Goal: Transaction & Acquisition: Purchase product/service

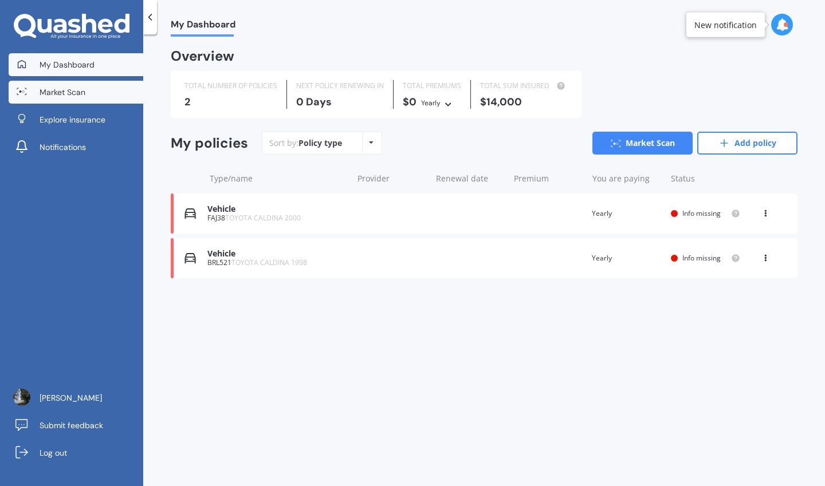
click at [73, 100] on link "Market Scan" at bounding box center [76, 92] width 135 height 23
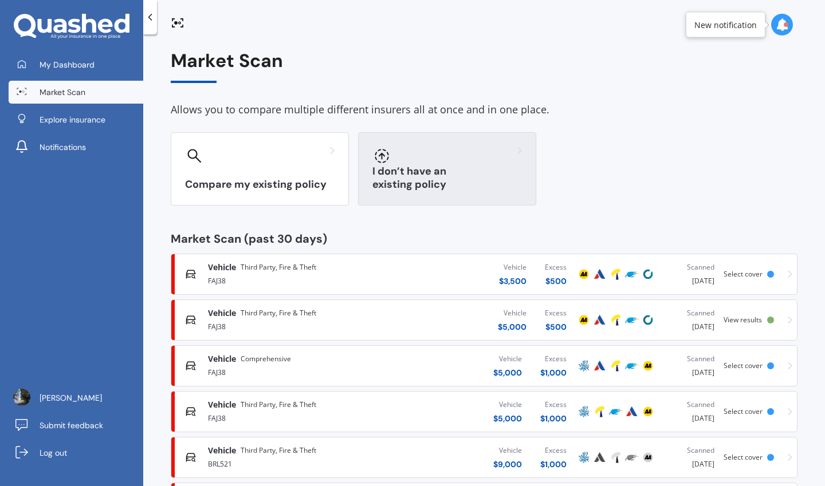
click at [382, 170] on div "I don’t have an existing policy" at bounding box center [447, 168] width 178 height 73
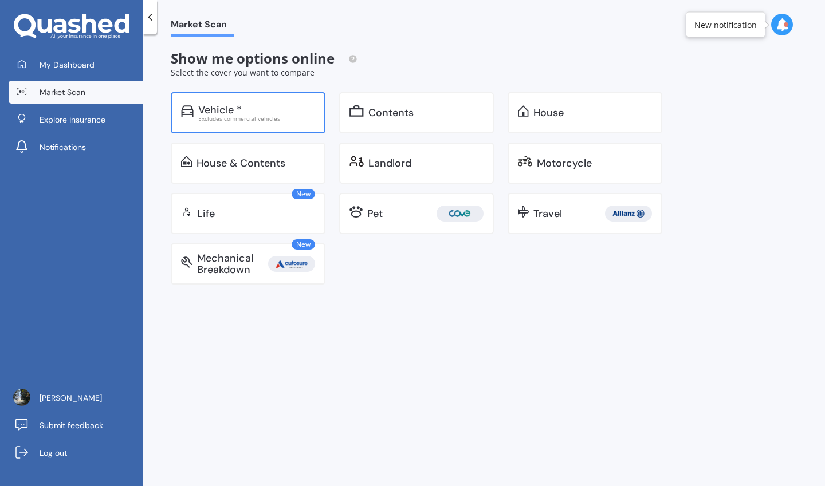
click at [264, 120] on div "Excludes commercial vehicles" at bounding box center [256, 119] width 117 height 6
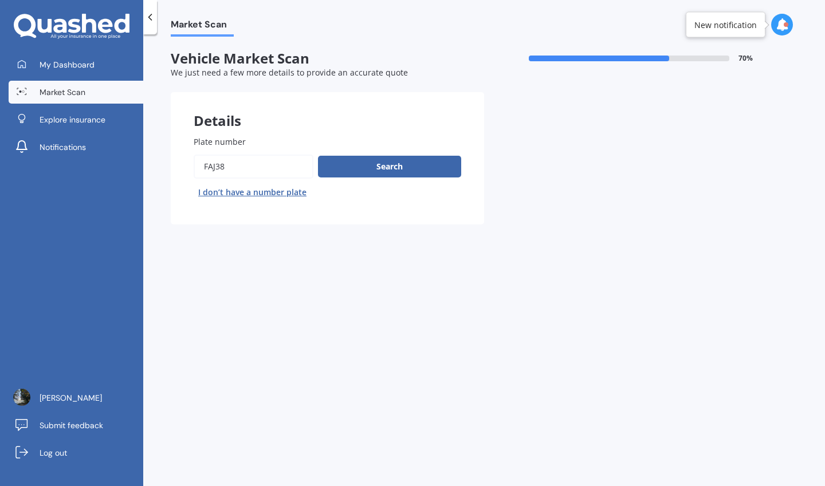
drag, startPoint x: 251, startPoint y: 161, endPoint x: 127, endPoint y: 168, distance: 124.5
click at [127, 168] on div "My Dashboard Market Scan Explore insurance Notifications Elias Cresswell Submit…" at bounding box center [412, 243] width 825 height 486
type input "CRN106"
click at [0, 0] on button "Next" at bounding box center [0, 0] width 0 height 0
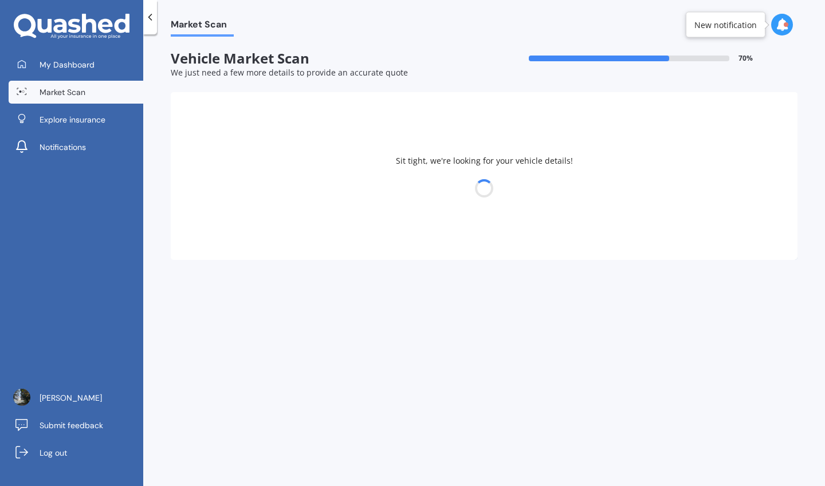
select select "27"
select select "07"
select select "2005"
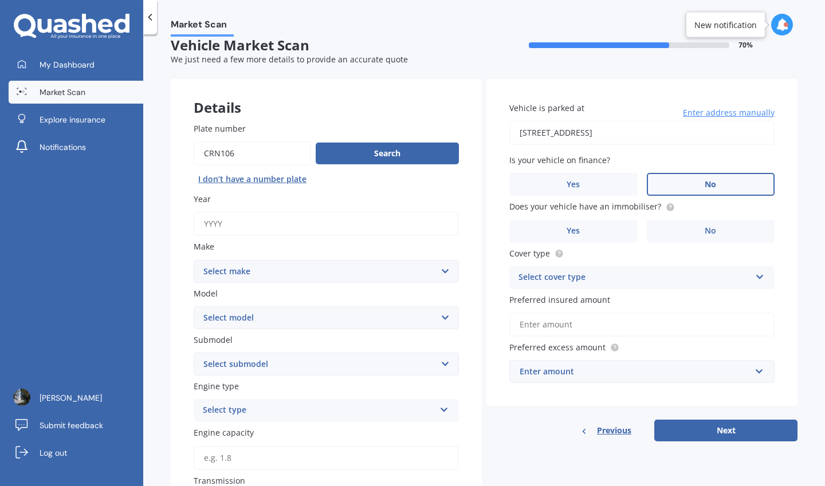
scroll to position [14, 0]
type input "CRN105"
click at [347, 154] on button "Search" at bounding box center [387, 153] width 143 height 22
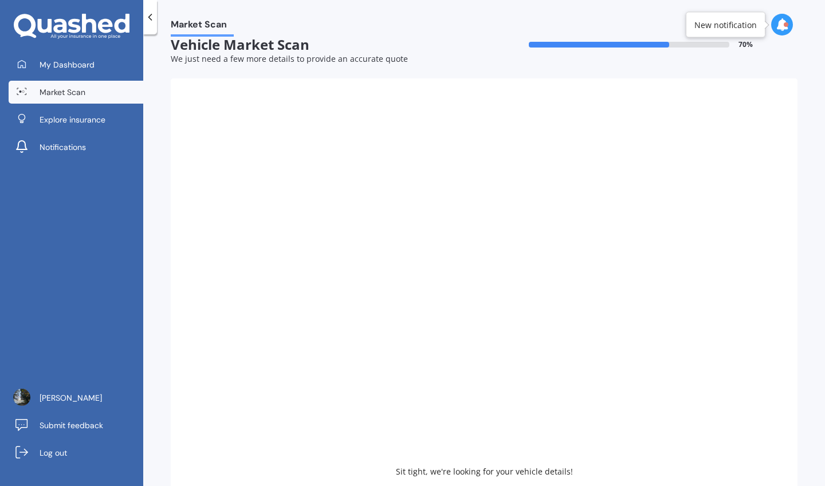
type input "1997"
select select "TOYOTA"
select select "CALDINA"
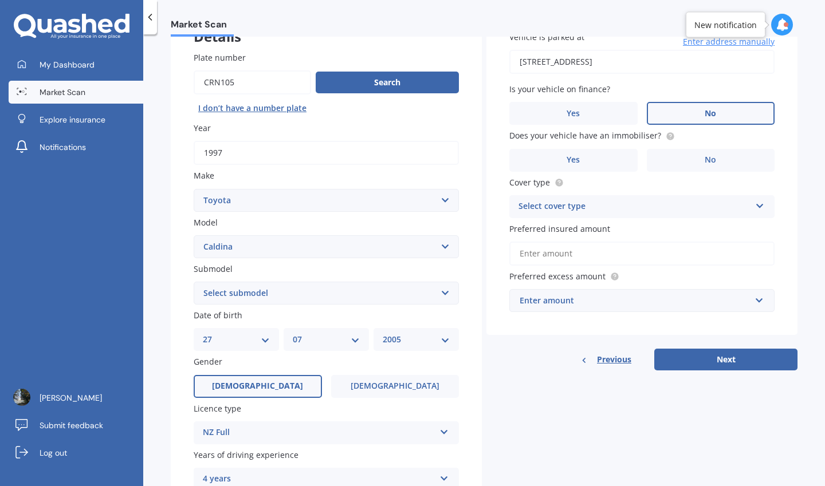
scroll to position [90, 0]
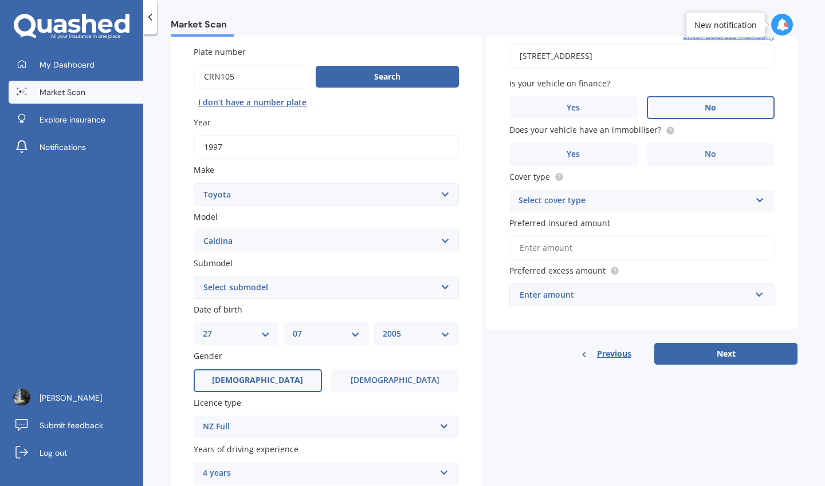
click at [284, 277] on div "Submodel Select submodel (All other) Diesel 4WD Turbo Diesel Non-Turbo GT-T Tur…" at bounding box center [326, 278] width 265 height 42
click at [278, 288] on select "Select submodel (All other) Diesel 4WD Turbo Diesel Non-Turbo GT-T Turbo Petrol…" at bounding box center [326, 287] width 265 height 23
click at [271, 304] on div "Plate number Search I don’t have a number plate Year 1997 Make Select make AC A…" at bounding box center [326, 351] width 311 height 656
click at [274, 301] on div "Plate number Search I don’t have a number plate Year 1997 Make Select make AC A…" at bounding box center [326, 351] width 311 height 656
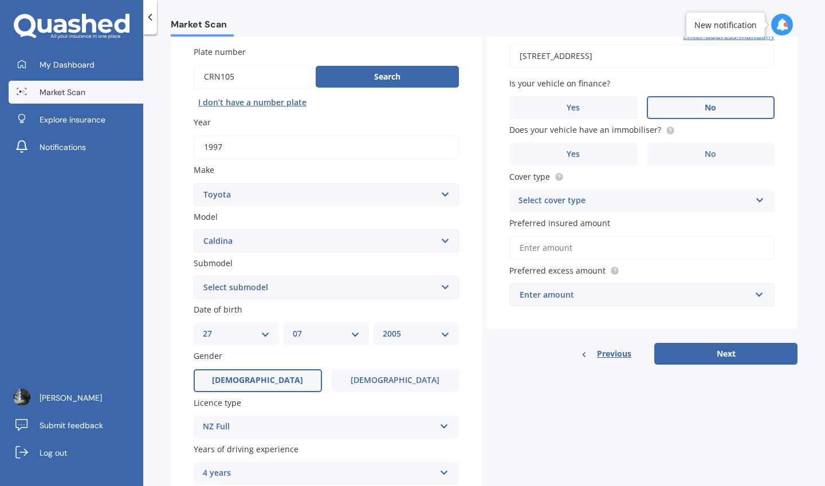
click at [276, 298] on select "Select submodel (All other) Diesel 4WD Turbo Diesel Non-Turbo GT-T Turbo Petrol…" at bounding box center [326, 287] width 265 height 23
select select "PETROL 4WD NON-TURBO"
click at [194, 277] on select "Select submodel (All other) Diesel 4WD Turbo Diesel Non-Turbo GT-T Turbo Petrol…" at bounding box center [326, 287] width 265 height 23
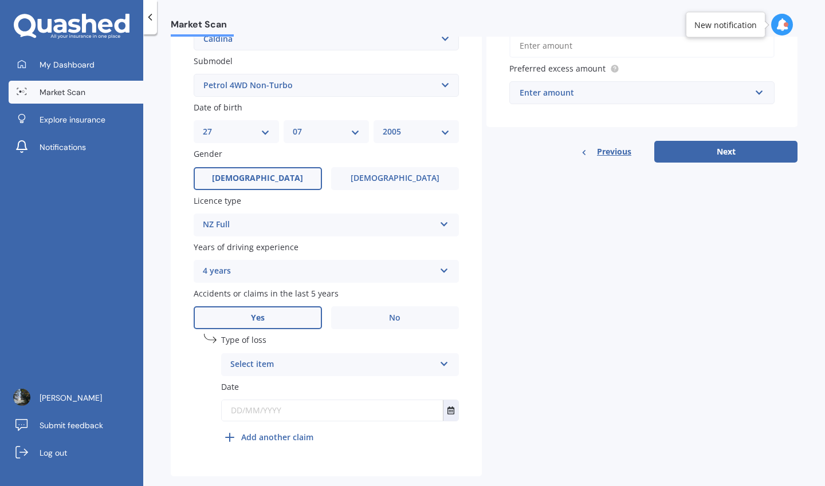
scroll to position [316, 0]
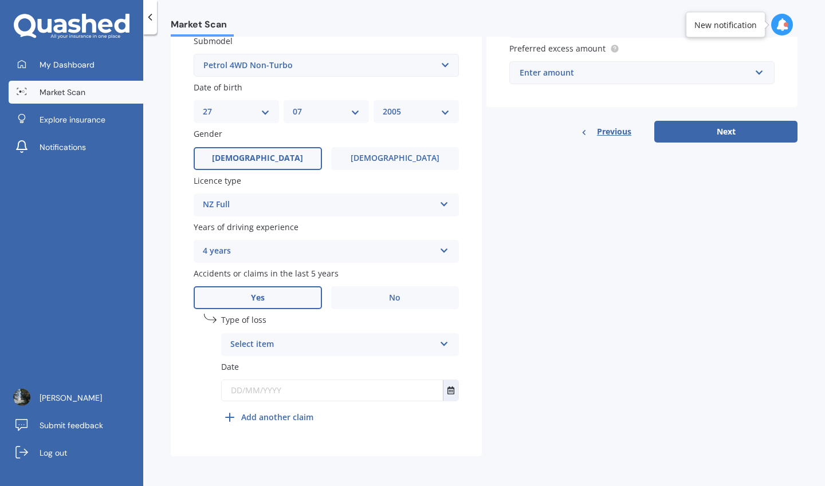
click at [330, 332] on div "Type of loss Select item At fault accident Not at fault accident" at bounding box center [340, 335] width 238 height 42
click at [329, 339] on div "Select item" at bounding box center [332, 345] width 204 height 14
click at [307, 375] on div "At fault accident" at bounding box center [340, 367] width 237 height 21
click at [309, 385] on input "text" at bounding box center [332, 390] width 221 height 21
type input "10/09/2023"
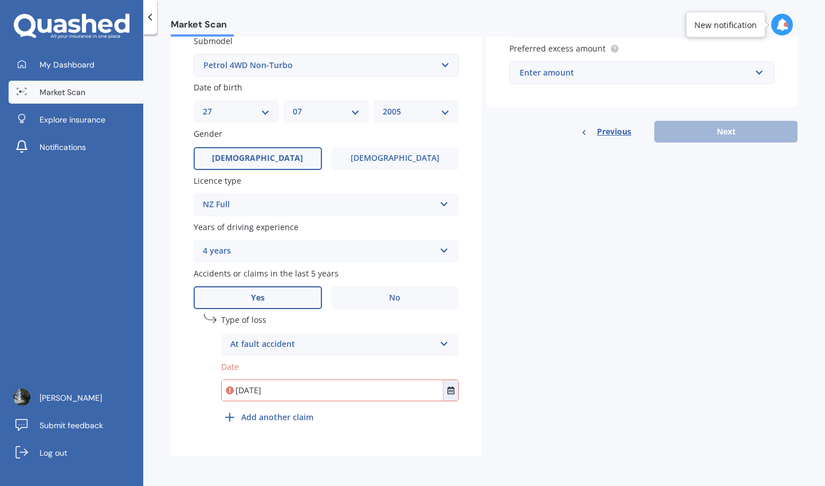
click at [556, 307] on div "Details Plate number Search I don’t have a number plate Year 1997 Make Select m…" at bounding box center [484, 118] width 627 height 676
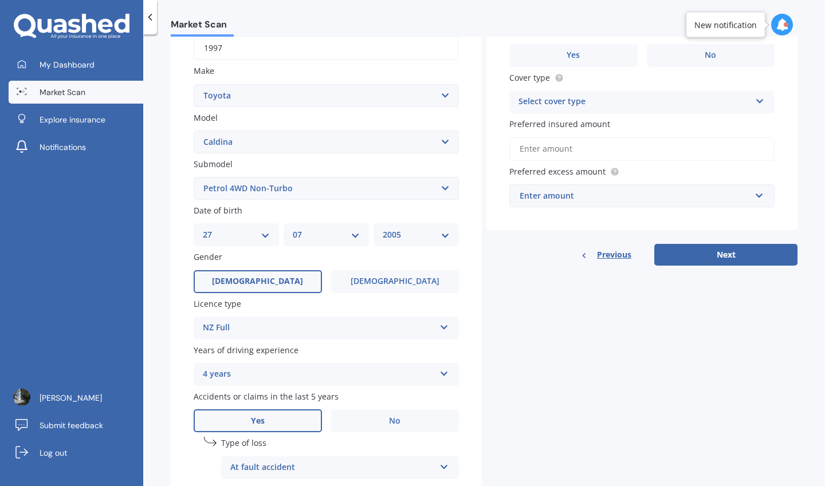
scroll to position [0, 0]
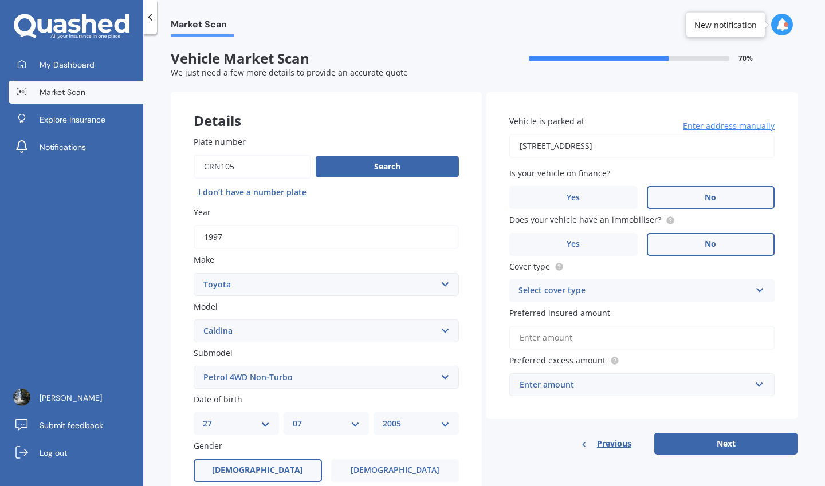
click at [660, 255] on label "No" at bounding box center [711, 244] width 128 height 23
click at [0, 0] on input "No" at bounding box center [0, 0] width 0 height 0
click at [640, 288] on div "Select cover type" at bounding box center [634, 291] width 232 height 14
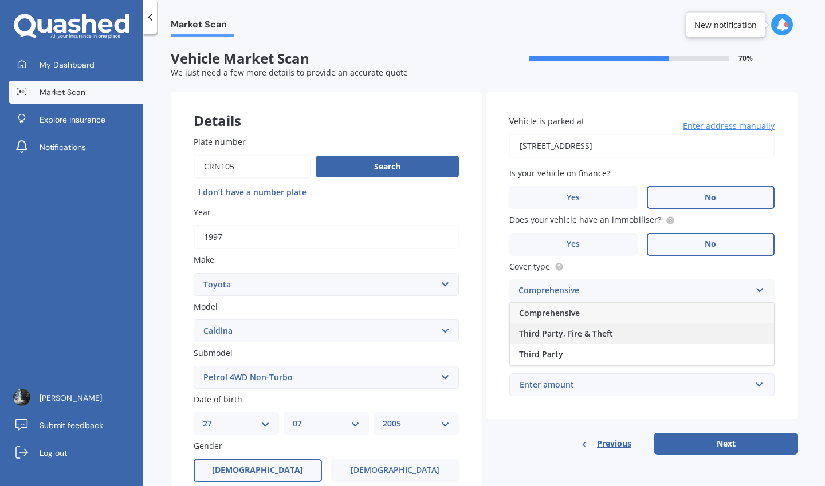
click at [620, 332] on div "Third Party, Fire & Theft" at bounding box center [642, 334] width 264 height 21
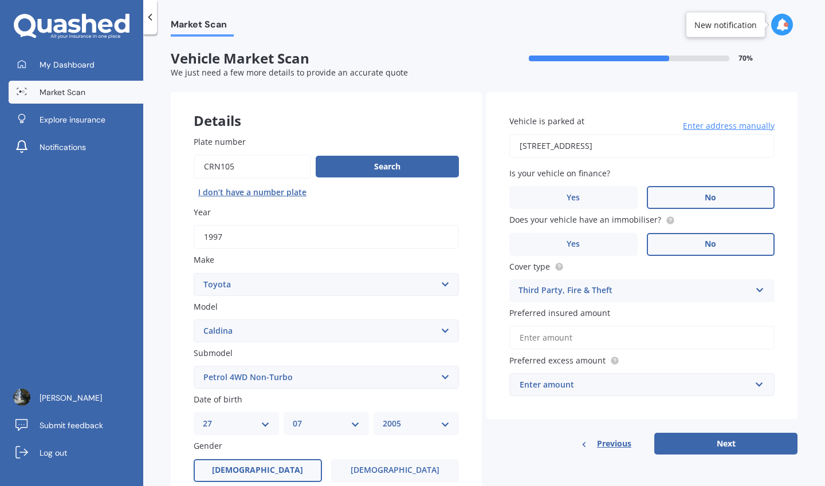
click at [615, 341] on input "Preferred insured amount" at bounding box center [641, 338] width 265 height 24
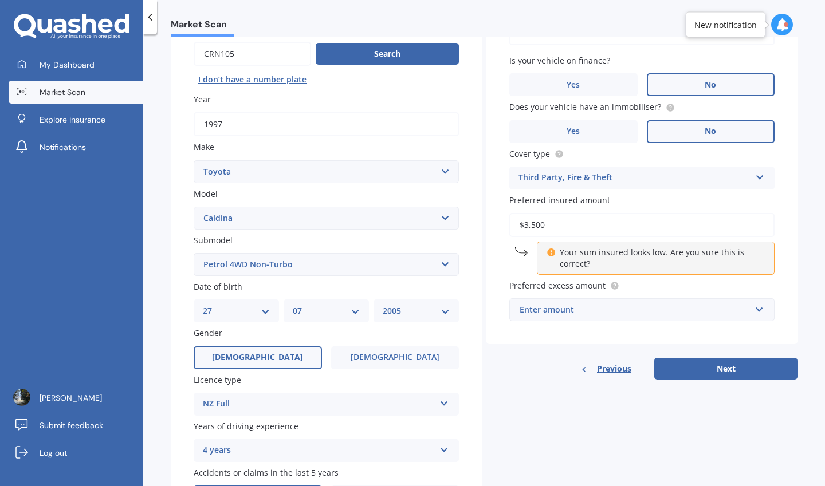
scroll to position [118, 0]
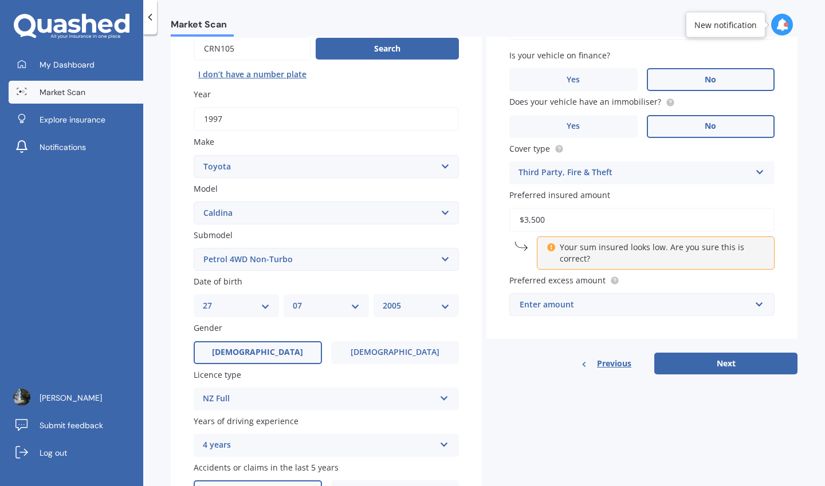
type input "$3,500"
click at [617, 337] on div "Vehicle is parked at 6 Clonbern Place, Upper Riccarton, Christchurch 8041 Enter…" at bounding box center [641, 156] width 311 height 365
click at [652, 306] on div "Enter amount" at bounding box center [635, 304] width 231 height 13
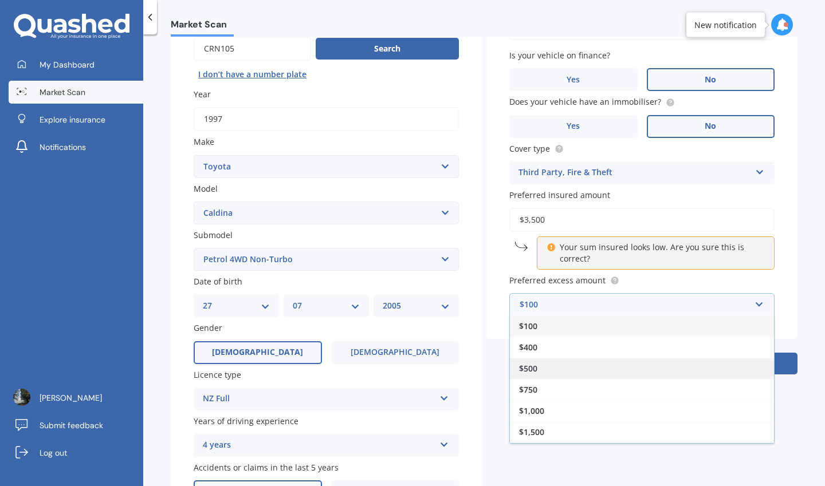
click at [597, 373] on div "$500" at bounding box center [642, 368] width 264 height 21
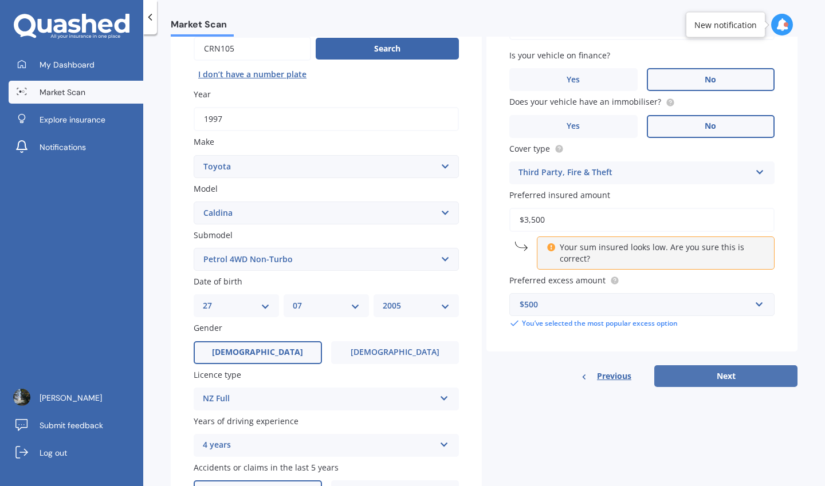
click at [691, 381] on button "Next" at bounding box center [725, 376] width 143 height 22
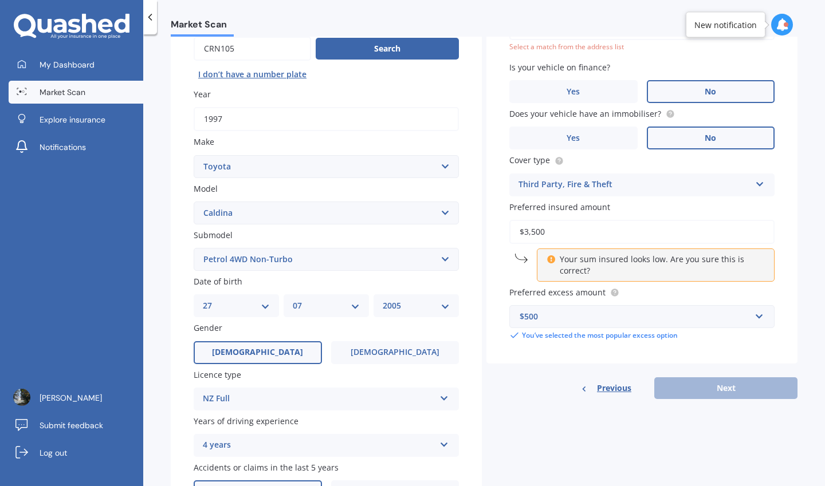
scroll to position [78, 0]
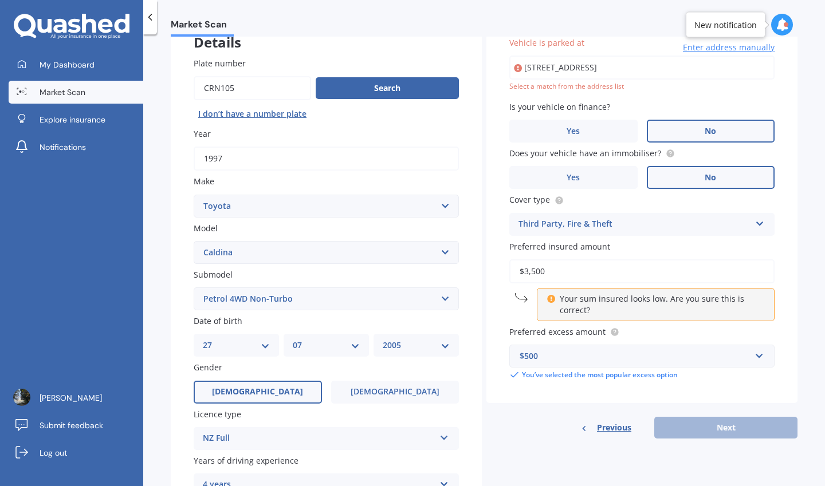
type input "6 Clonbern Place, Upper Riccarton, Christchurch 8041"
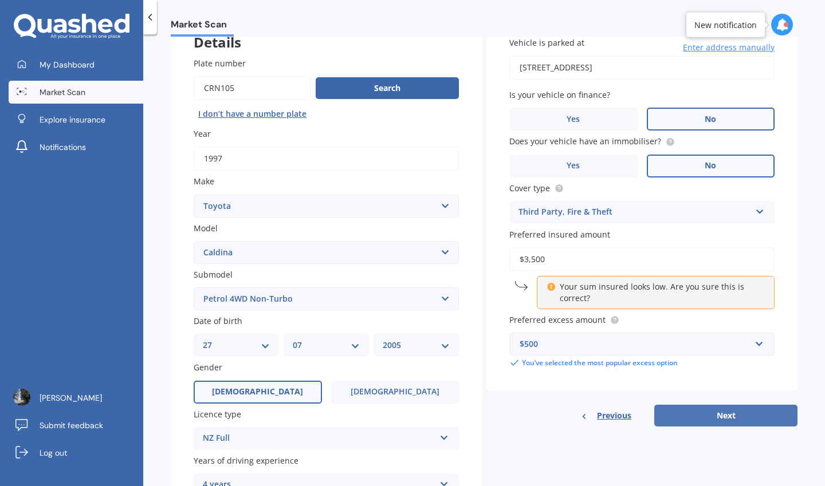
click at [691, 410] on button "Next" at bounding box center [725, 416] width 143 height 22
select select "27"
select select "07"
select select "2005"
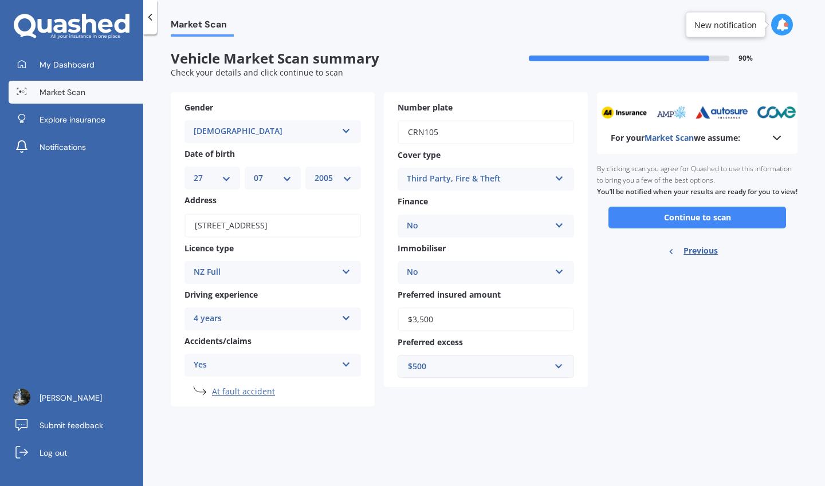
scroll to position [0, 0]
click at [650, 229] on button "Continue to scan" at bounding box center [697, 218] width 178 height 22
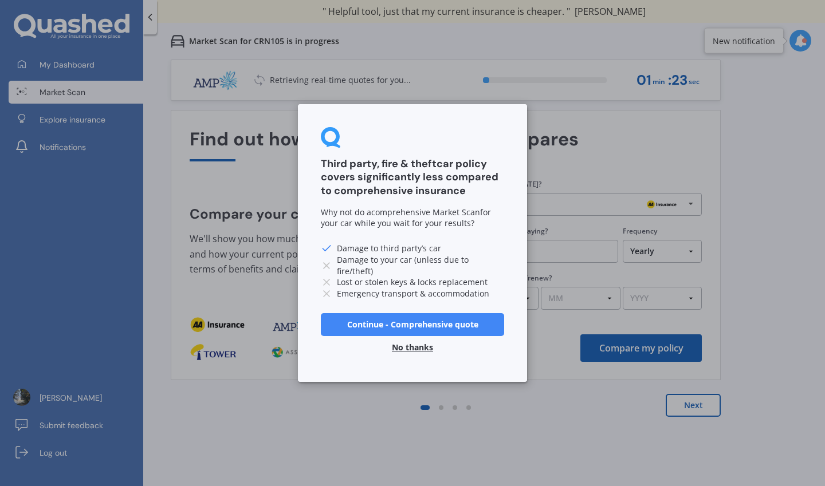
click at [428, 321] on button "Continue - Comprehensive quote" at bounding box center [412, 324] width 183 height 23
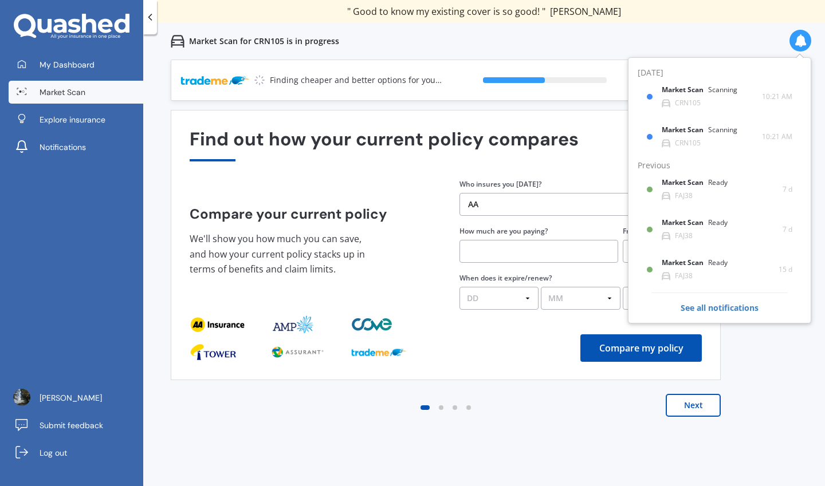
click at [589, 156] on div "Find out how your current policy compares" at bounding box center [446, 145] width 512 height 33
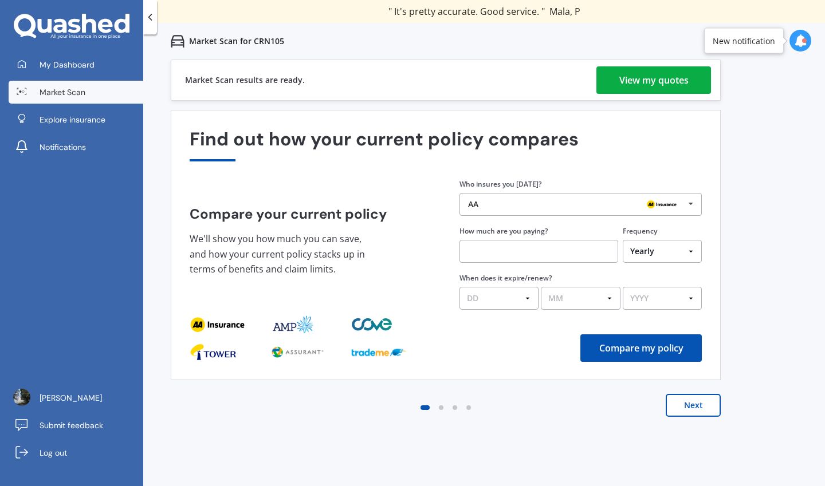
click at [632, 90] on div "View my quotes" at bounding box center [653, 79] width 69 height 27
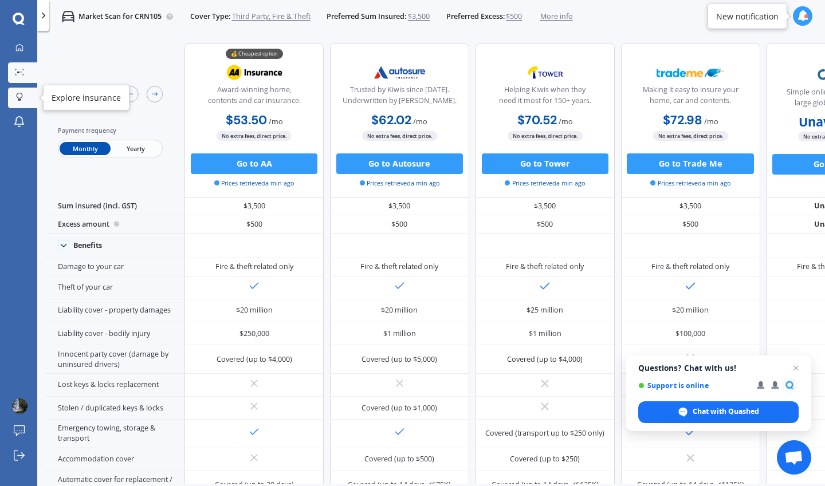
click at [18, 93] on icon at bounding box center [19, 97] width 7 height 9
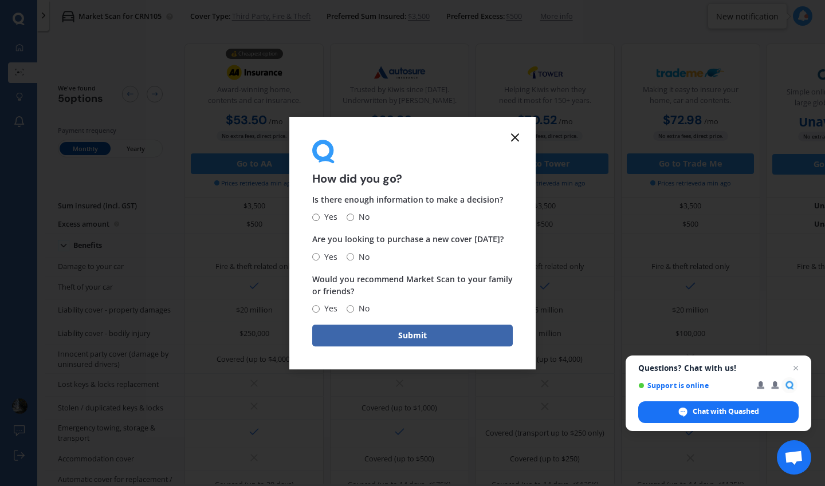
click at [241, 196] on div "How did you go? Is there enough information to make a decision? Yes No Are you …" at bounding box center [412, 243] width 825 height 486
click at [524, 130] on form "How did you go? Is there enough information to make a decision? Yes No Are you …" at bounding box center [412, 243] width 246 height 253
click at [517, 136] on icon at bounding box center [515, 138] width 14 height 14
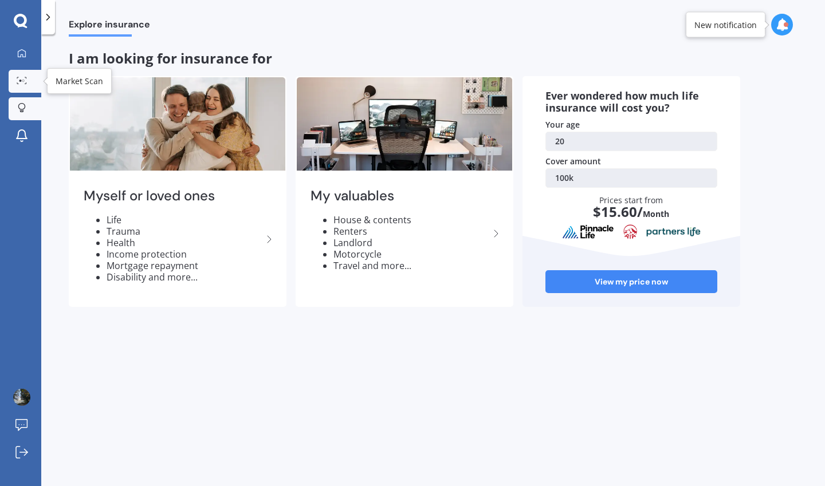
click at [35, 88] on link "Market Scan" at bounding box center [25, 81] width 33 height 23
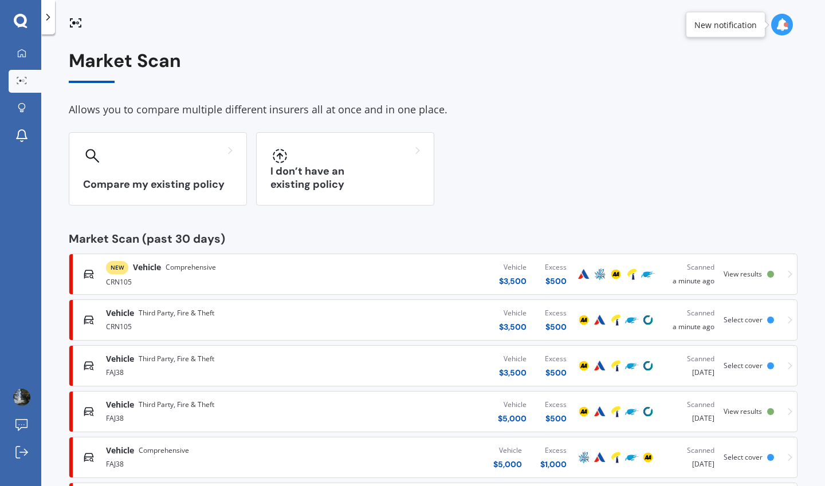
click at [190, 271] on span "Comprehensive" at bounding box center [191, 267] width 50 height 11
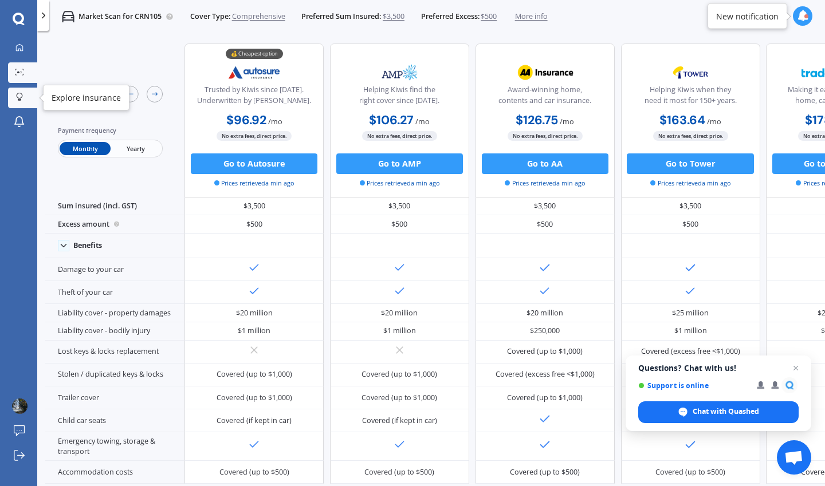
click at [26, 104] on link "Explore insurance" at bounding box center [22, 98] width 29 height 21
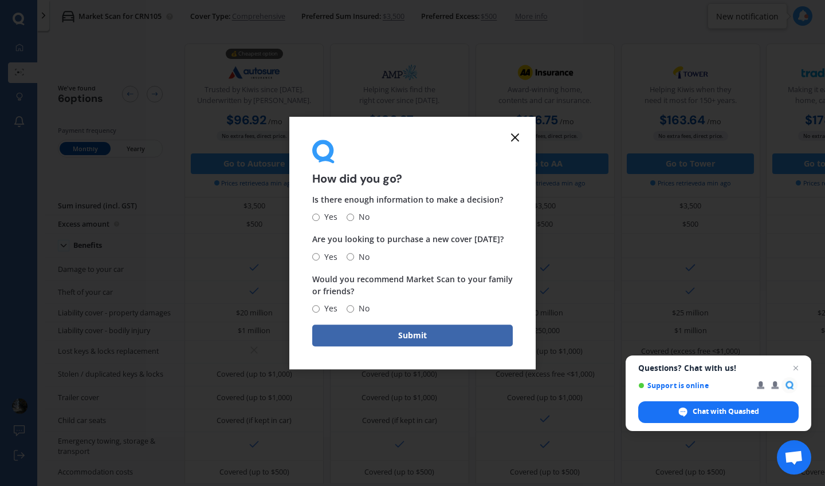
click at [511, 137] on icon at bounding box center [515, 138] width 14 height 14
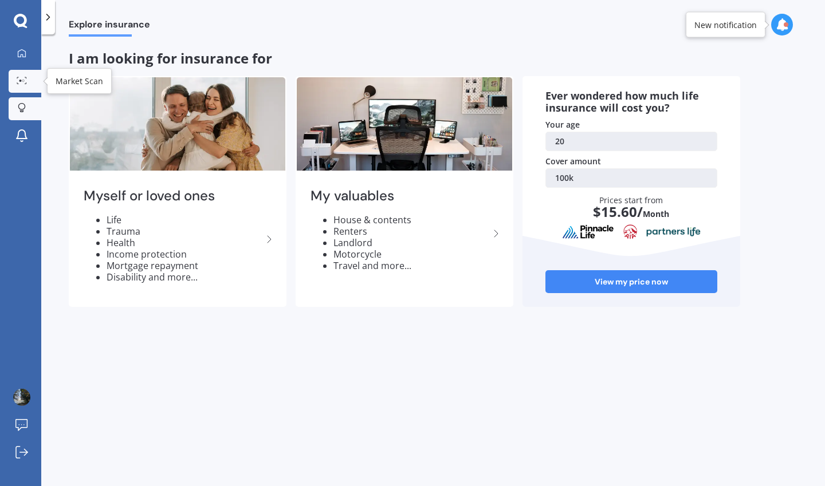
click at [30, 89] on link "Market Scan" at bounding box center [25, 81] width 33 height 23
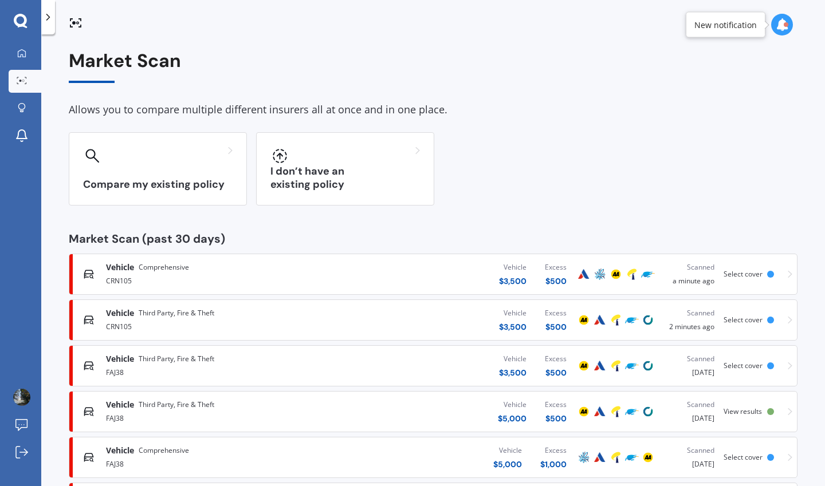
click at [152, 330] on div "CRN105" at bounding box center [217, 326] width 223 height 14
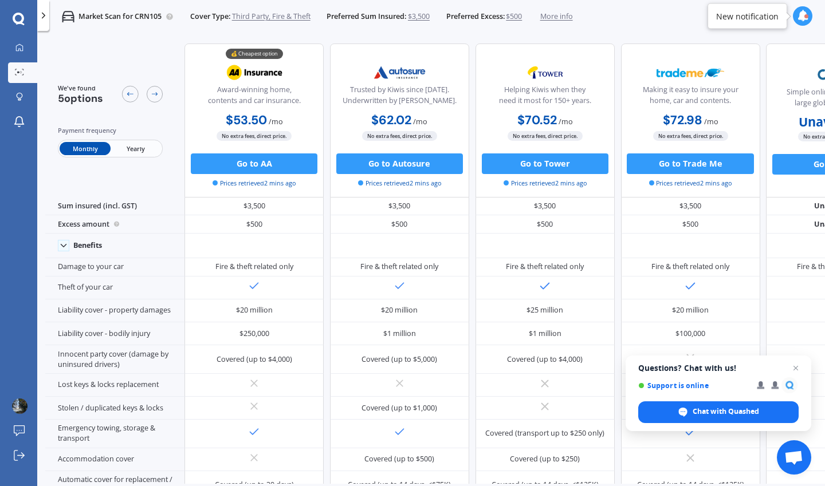
click at [235, 185] on span "Prices retrieved 2 mins ago" at bounding box center [254, 183] width 83 height 9
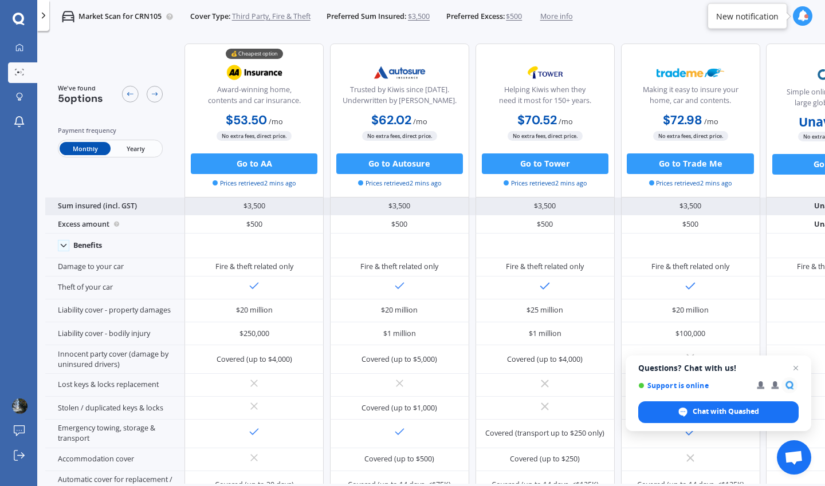
click at [246, 208] on div "$3,500" at bounding box center [253, 207] width 139 height 18
